Goal: Task Accomplishment & Management: Manage account settings

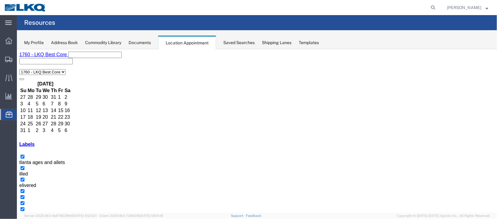
scroll to position [45, 0]
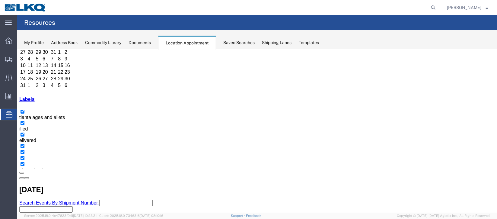
drag, startPoint x: 215, startPoint y: 82, endPoint x: 233, endPoint y: 88, distance: 19.9
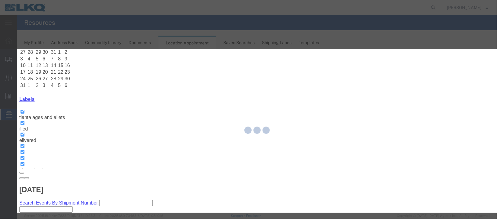
select select
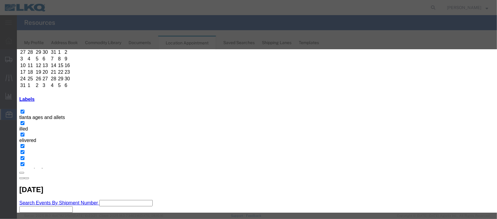
scroll to position [77, 0]
type input "la"
select select "160"
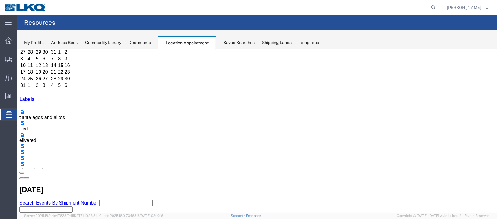
scroll to position [0, 0]
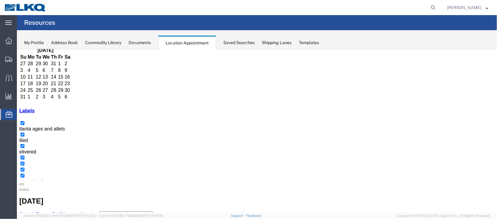
scroll to position [45, 0]
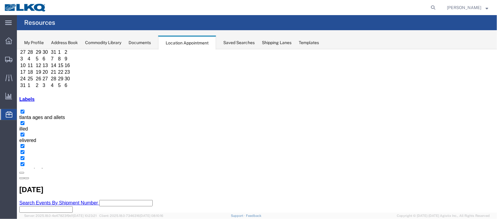
select select "1"
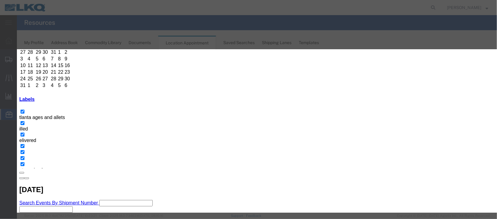
scroll to position [74, 0]
select select "40"
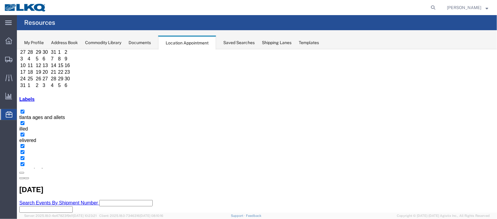
scroll to position [0, 0]
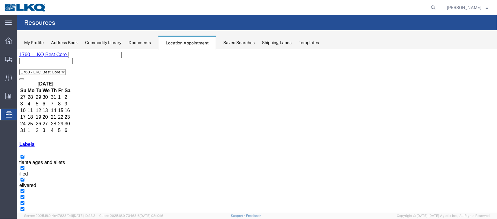
click at [429, 8] on icon at bounding box center [433, 7] width 8 height 8
type input "56191522"
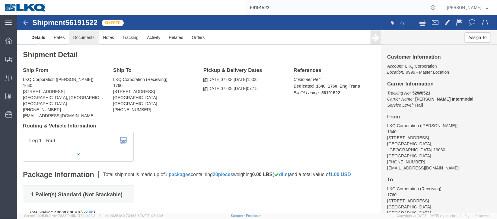
click link "Documents"
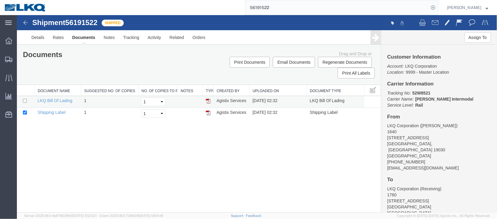
click at [208, 100] on img at bounding box center [208, 100] width 5 height 5
click at [209, 99] on img at bounding box center [208, 100] width 5 height 5
click at [0, 0] on span "Location Appointment" at bounding box center [0, 0] width 0 height 0
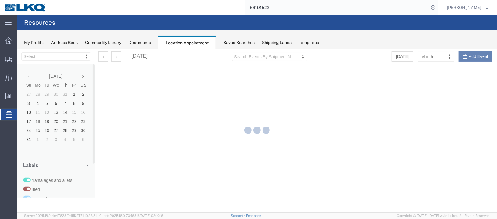
select select "27634"
